Goal: Transaction & Acquisition: Download file/media

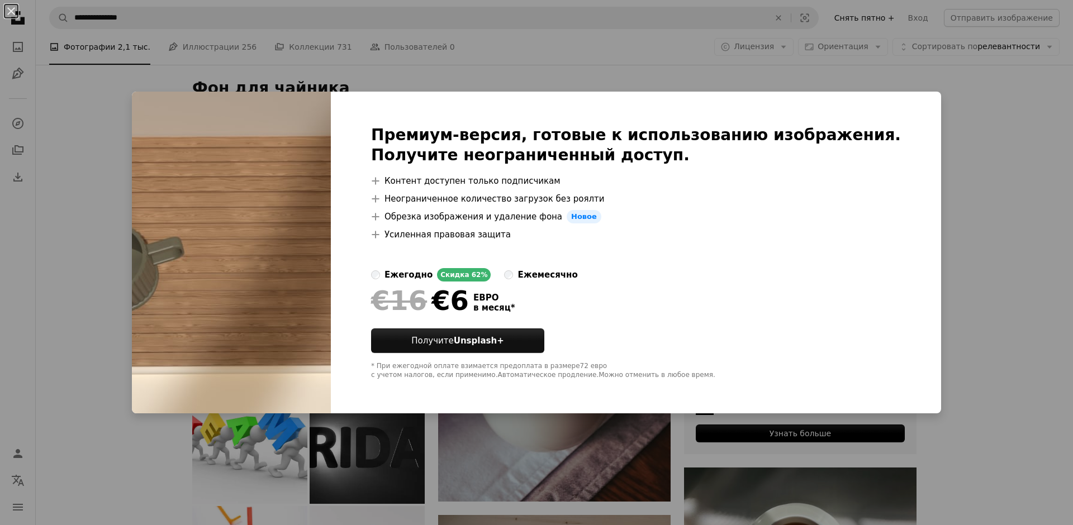
click at [944, 105] on div "An X shape Премиум-версия, готовые к использованию изображения. Получите неогра…" at bounding box center [536, 262] width 1073 height 525
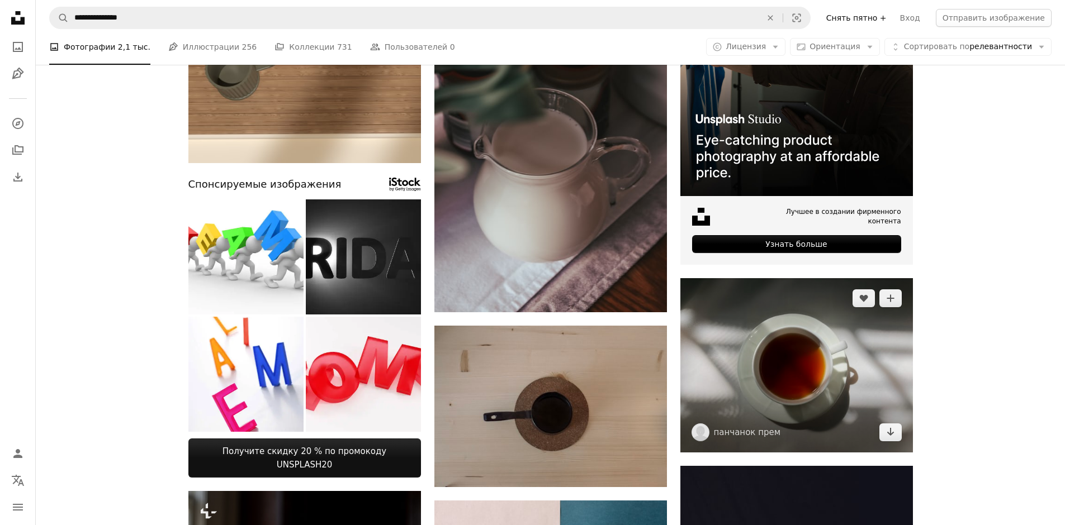
scroll to position [298, 0]
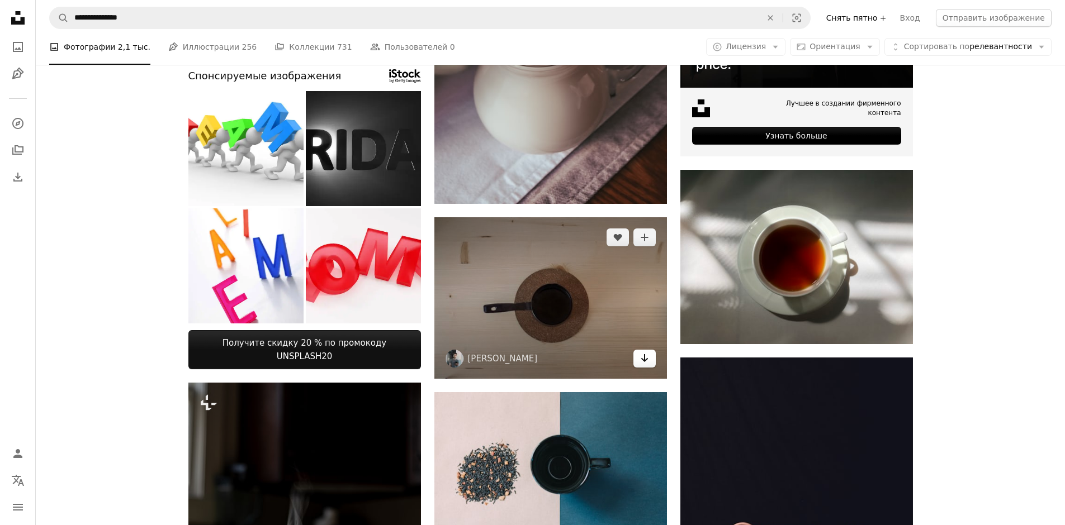
click at [646, 359] on icon "Скачать" at bounding box center [643, 358] width 7 height 8
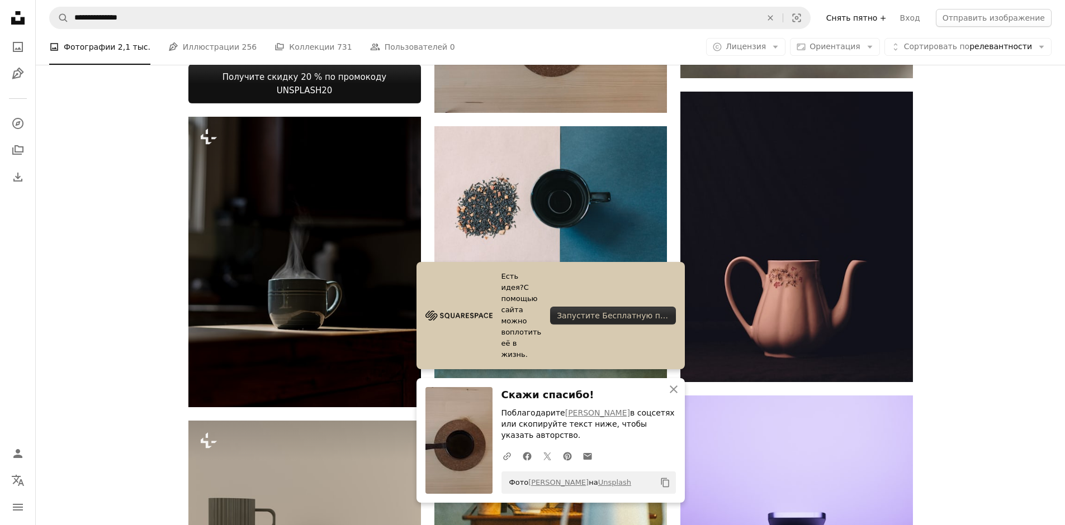
scroll to position [596, 0]
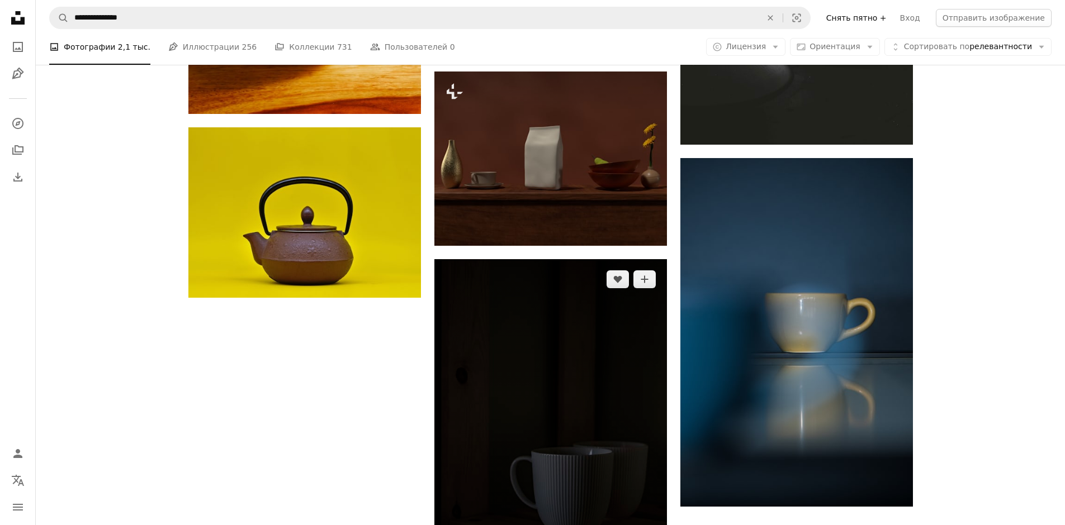
scroll to position [1863, 0]
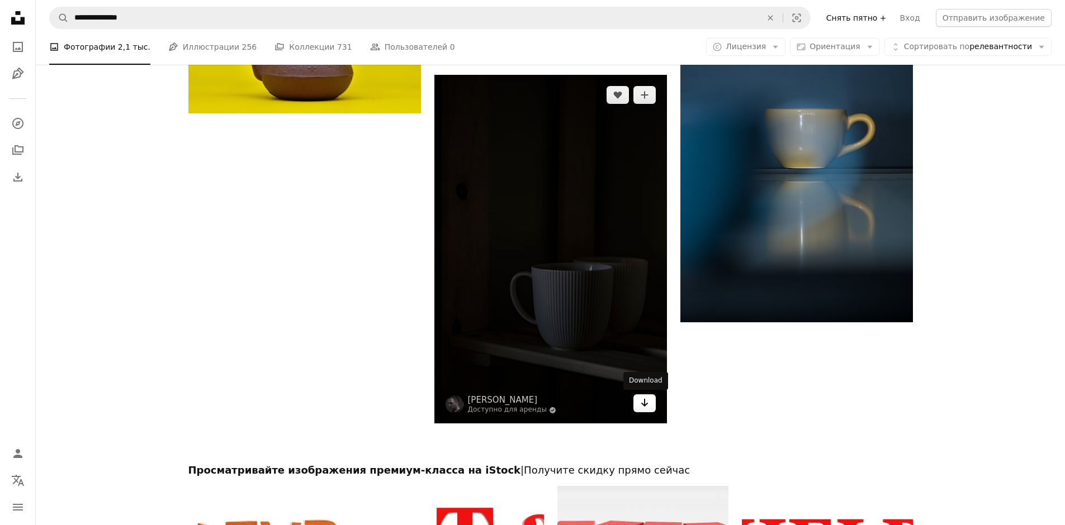
click at [645, 412] on link "Arrow pointing down" at bounding box center [644, 404] width 22 height 18
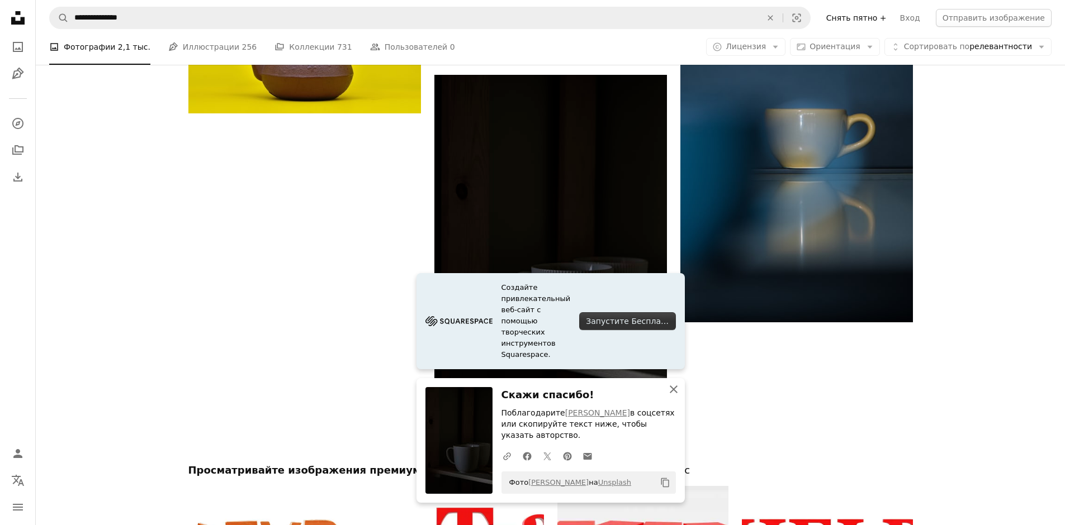
click at [669, 391] on icon "An X shape" at bounding box center [673, 389] width 13 height 13
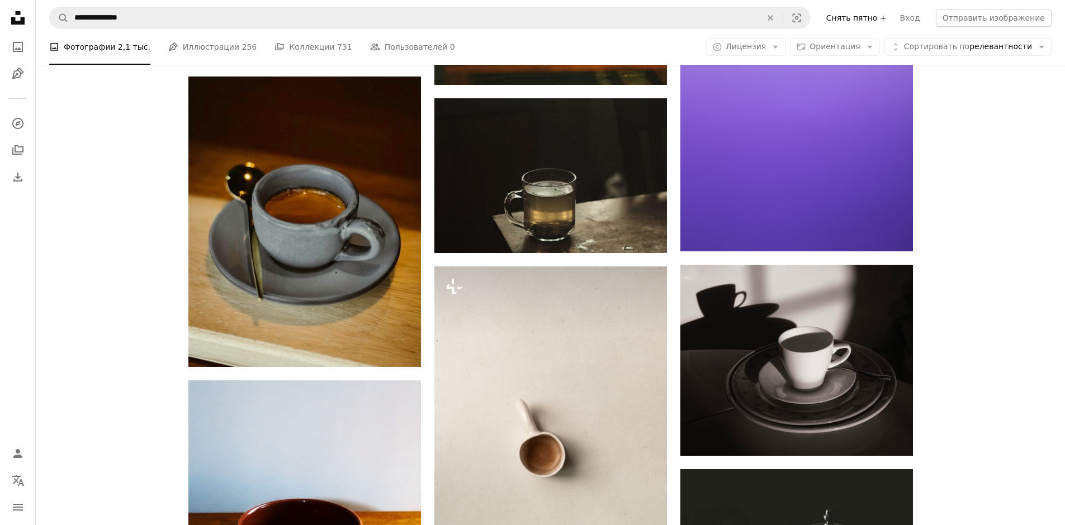
scroll to position [1118, 0]
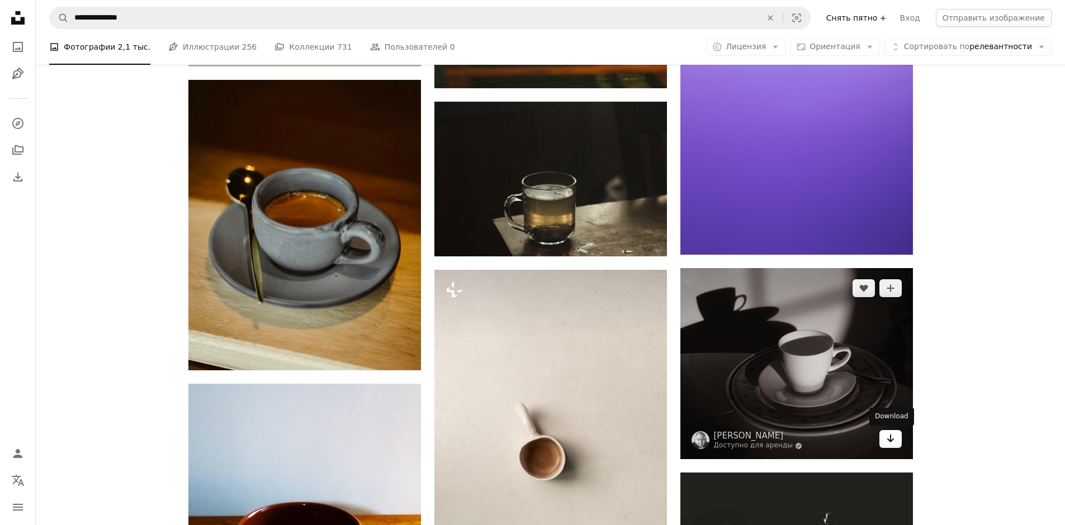
click at [891, 440] on icon "Arrow pointing down" at bounding box center [890, 438] width 9 height 13
